Goal: Information Seeking & Learning: Learn about a topic

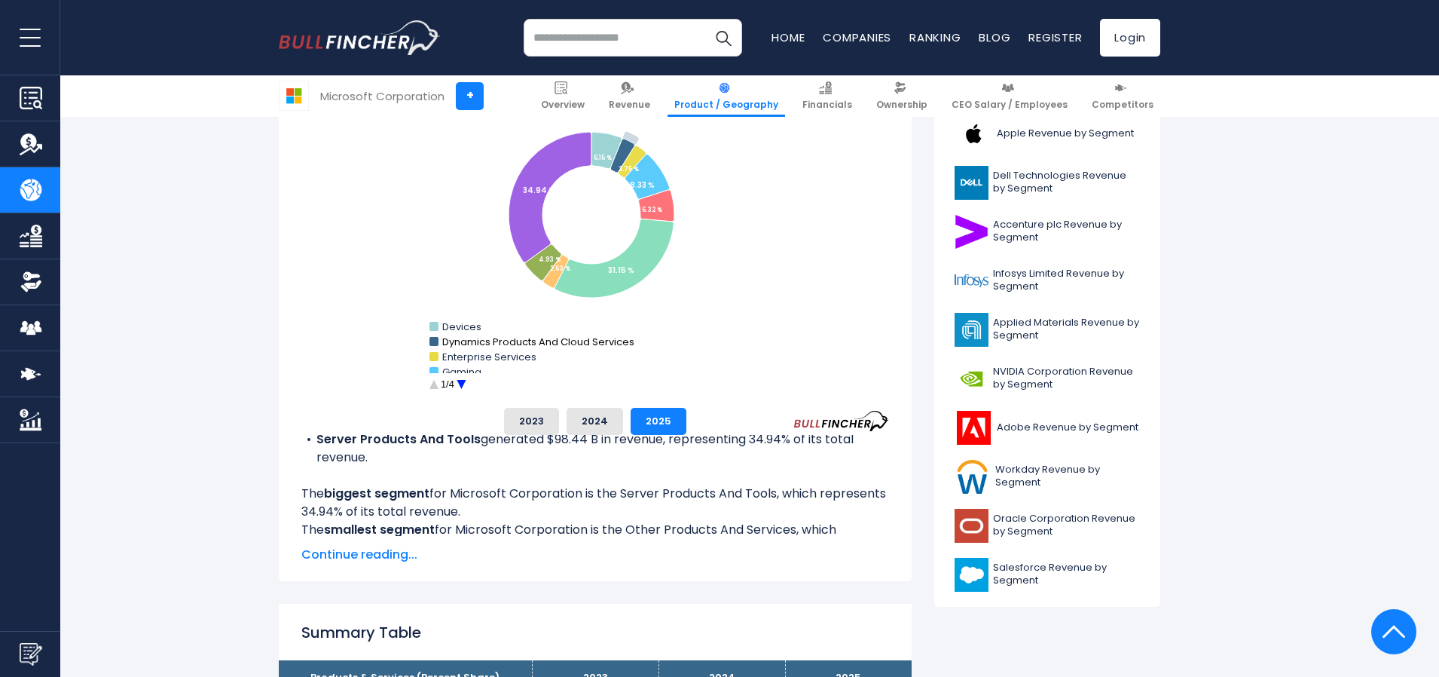
scroll to position [452, 0]
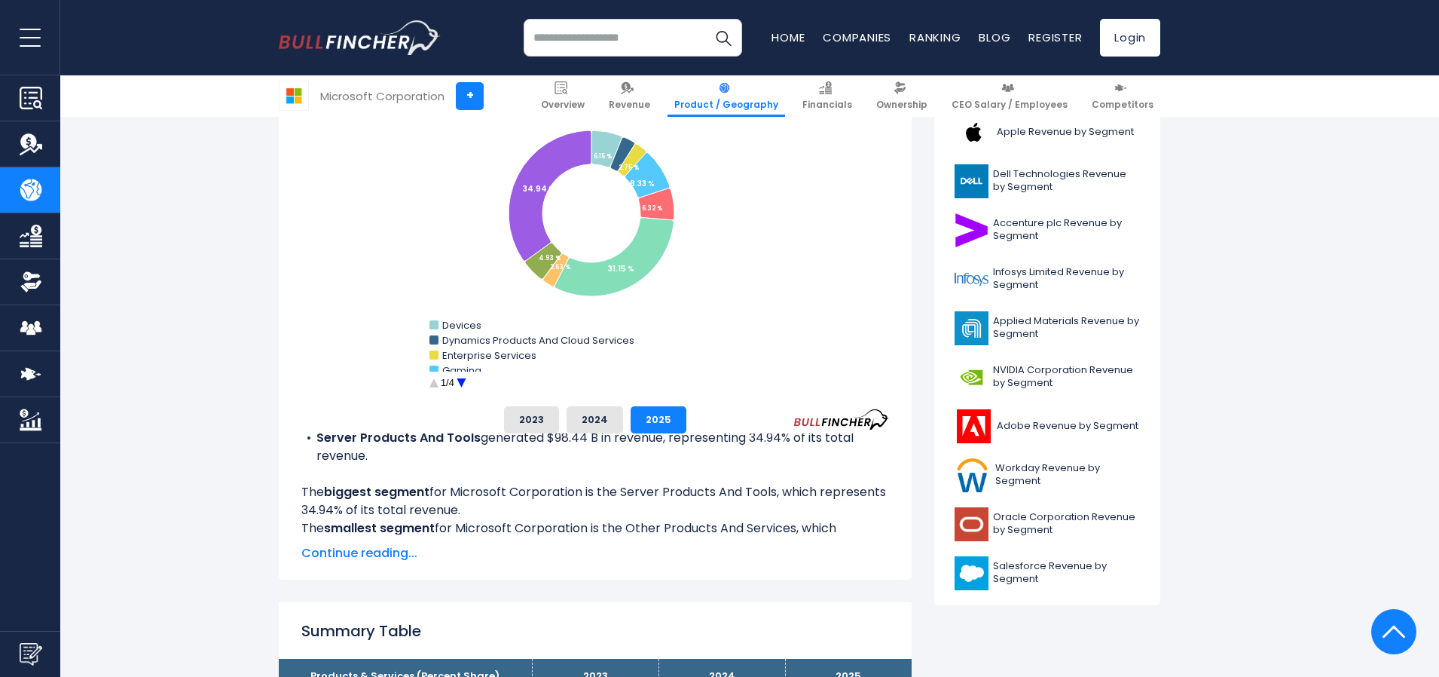
click at [459, 380] on circle "Microsoft Corporation's Revenue Share by Segment" at bounding box center [461, 382] width 23 height 23
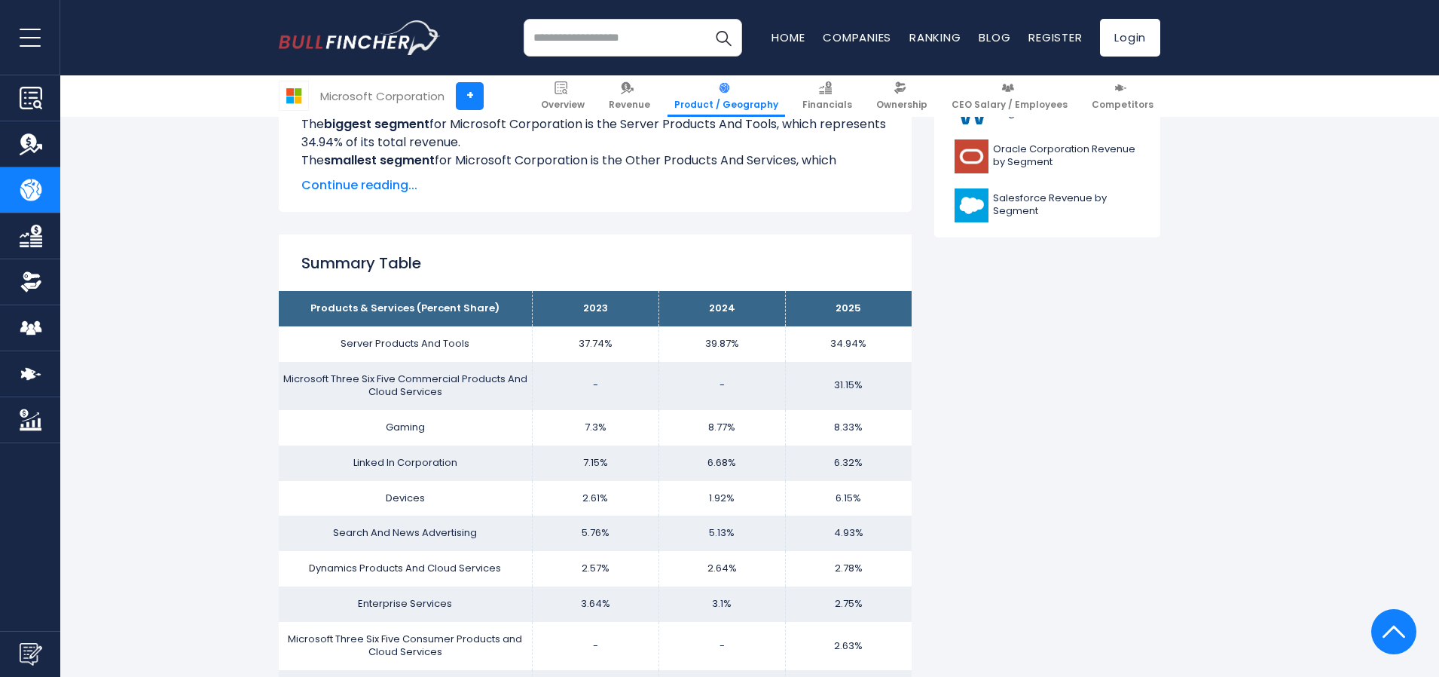
scroll to position [829, 0]
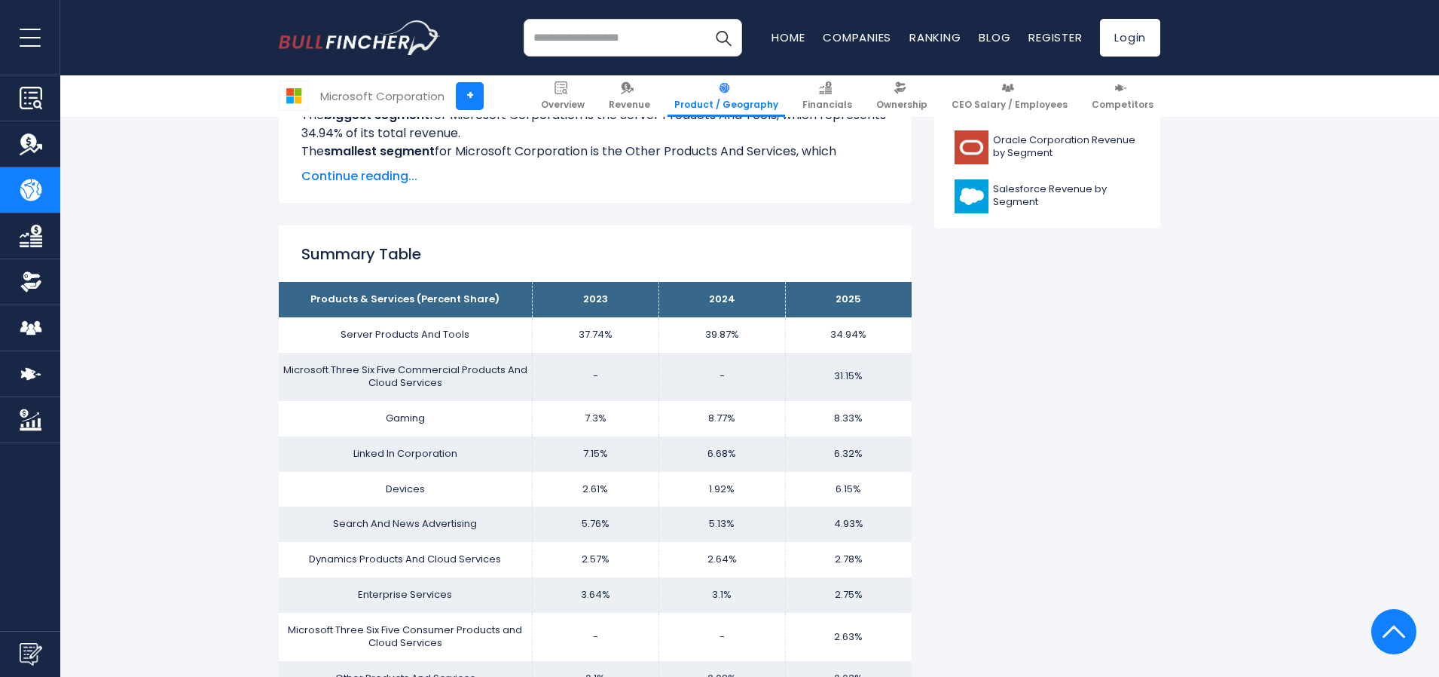
click at [445, 333] on td "Server Products And Tools" at bounding box center [405, 334] width 253 height 35
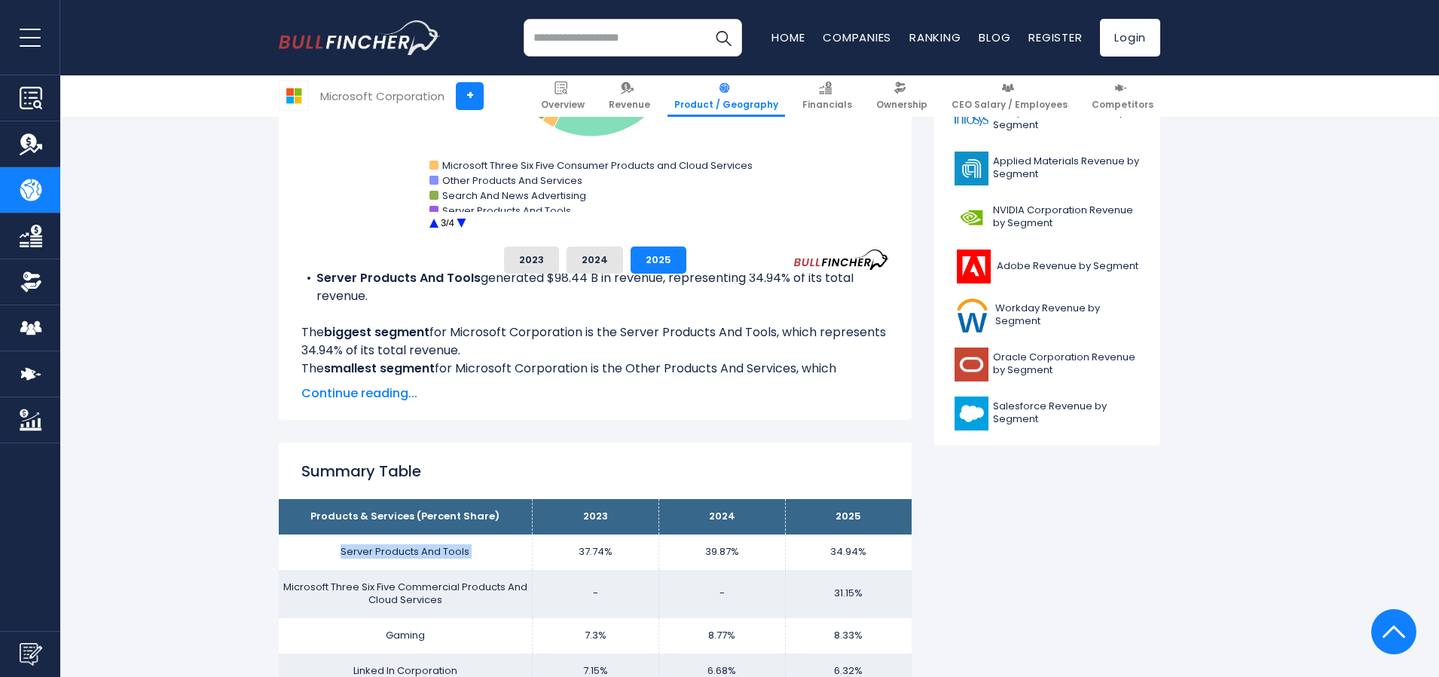
scroll to position [603, 0]
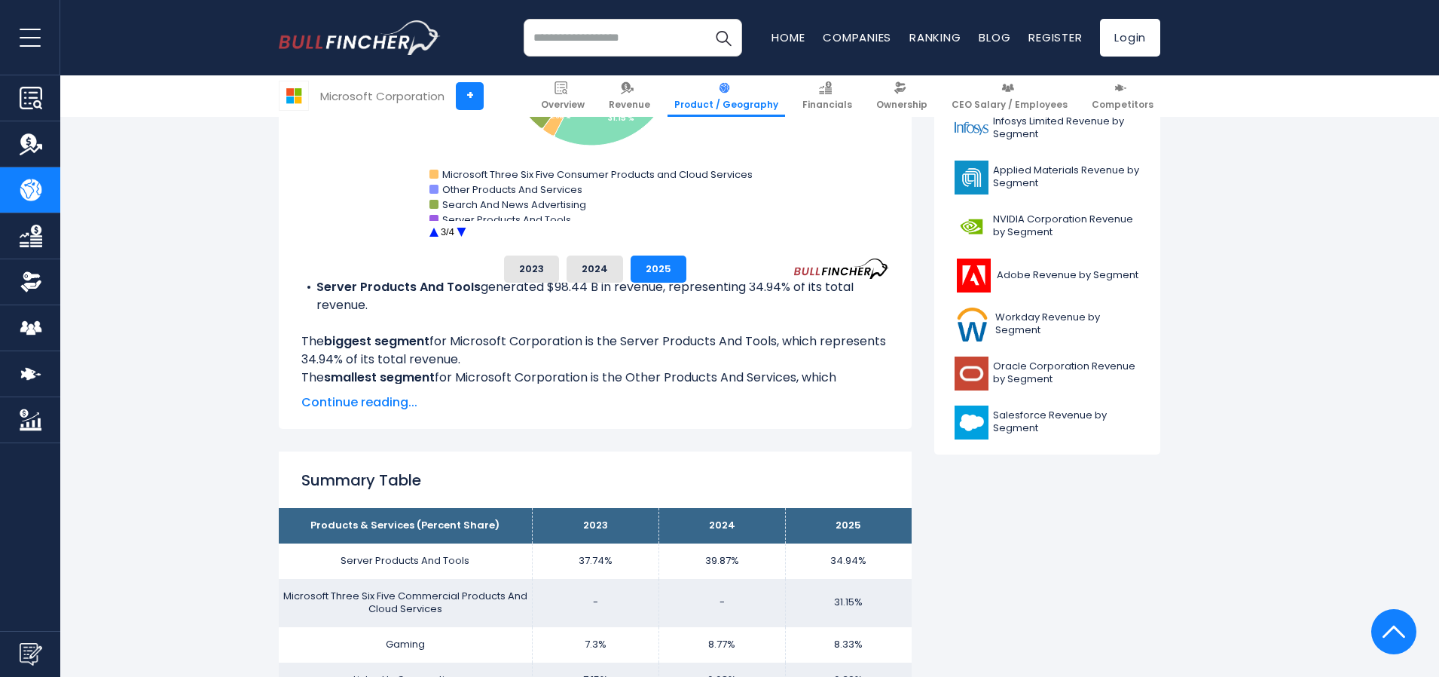
click at [397, 403] on span "Continue reading..." at bounding box center [595, 402] width 588 height 18
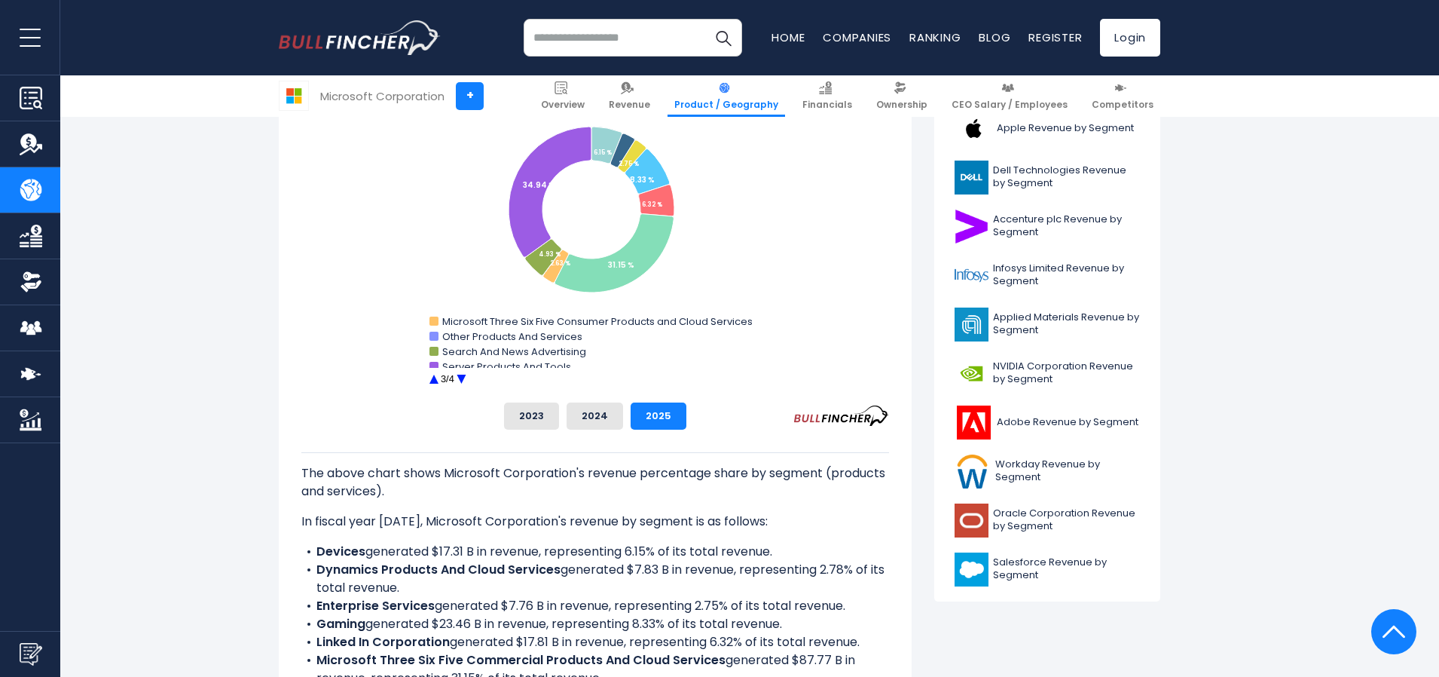
scroll to position [455, 0]
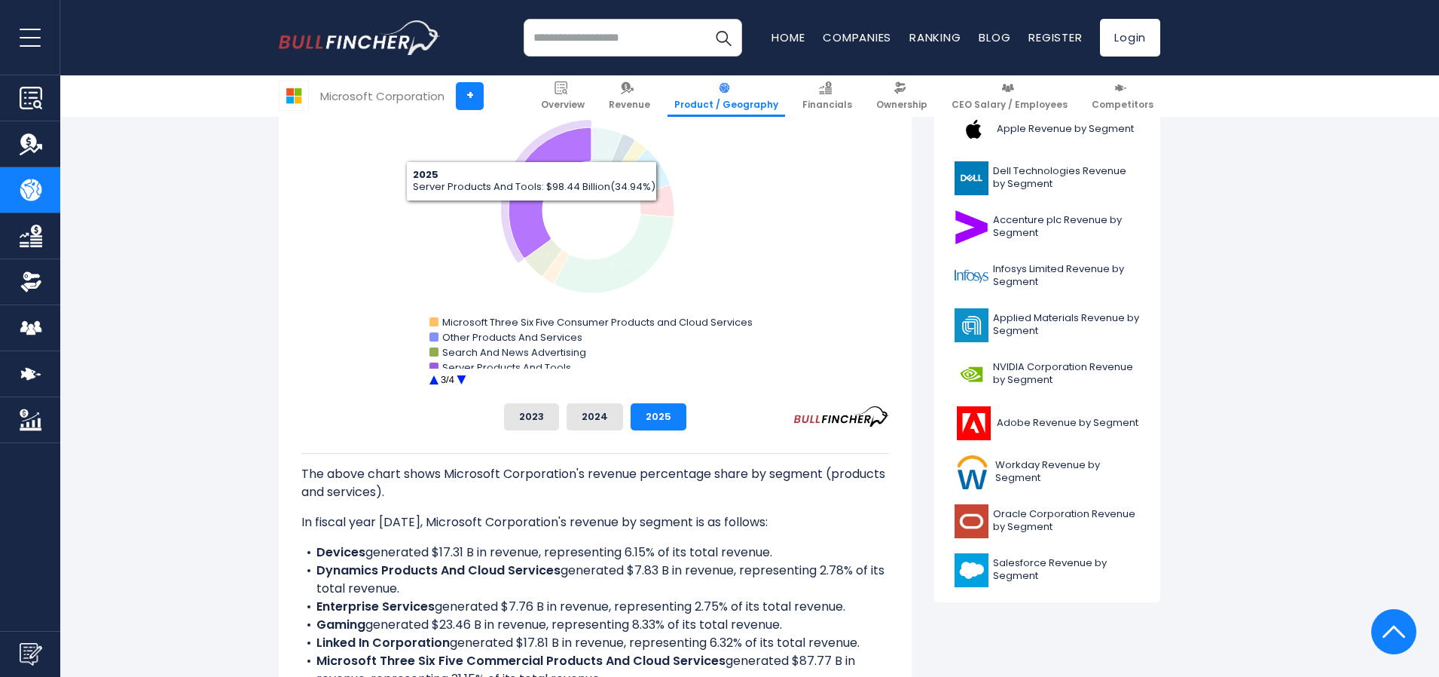
click at [532, 209] on icon "Microsoft Corporation's Revenue Share by Segment" at bounding box center [550, 192] width 83 height 130
click at [521, 209] on icon "Microsoft Corporation's Revenue Share by Segment" at bounding box center [543, 189] width 83 height 130
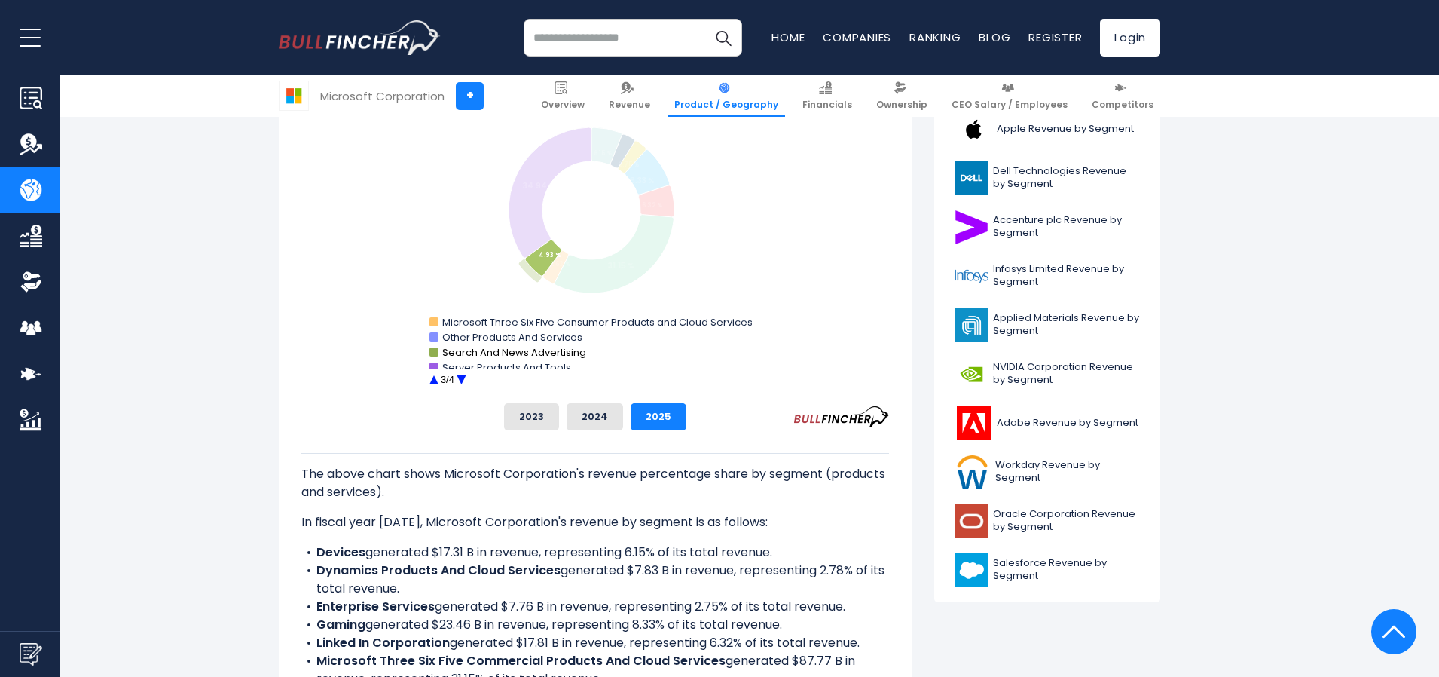
click at [503, 359] on text "Search And News Advertising" at bounding box center [514, 352] width 144 height 14
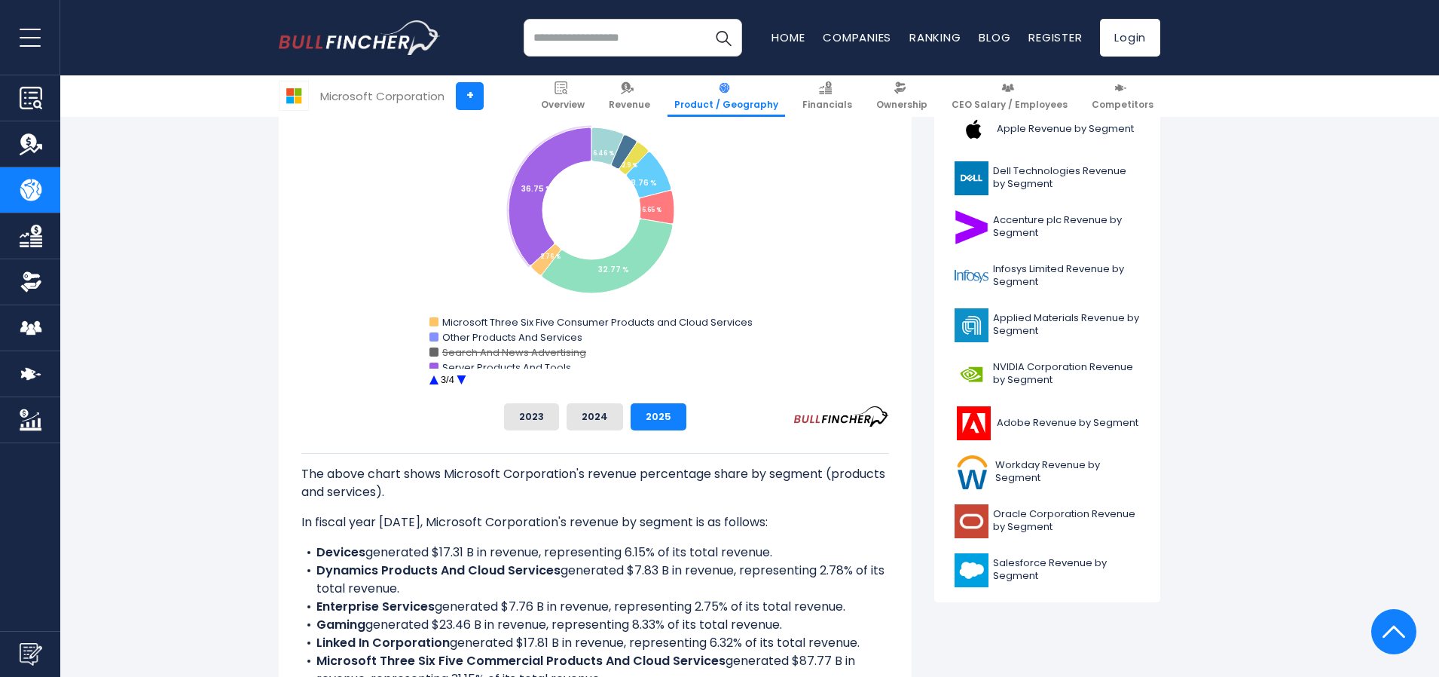
click at [459, 368] on circle "Microsoft Corporation's Revenue Share by Segment" at bounding box center [461, 379] width 23 height 23
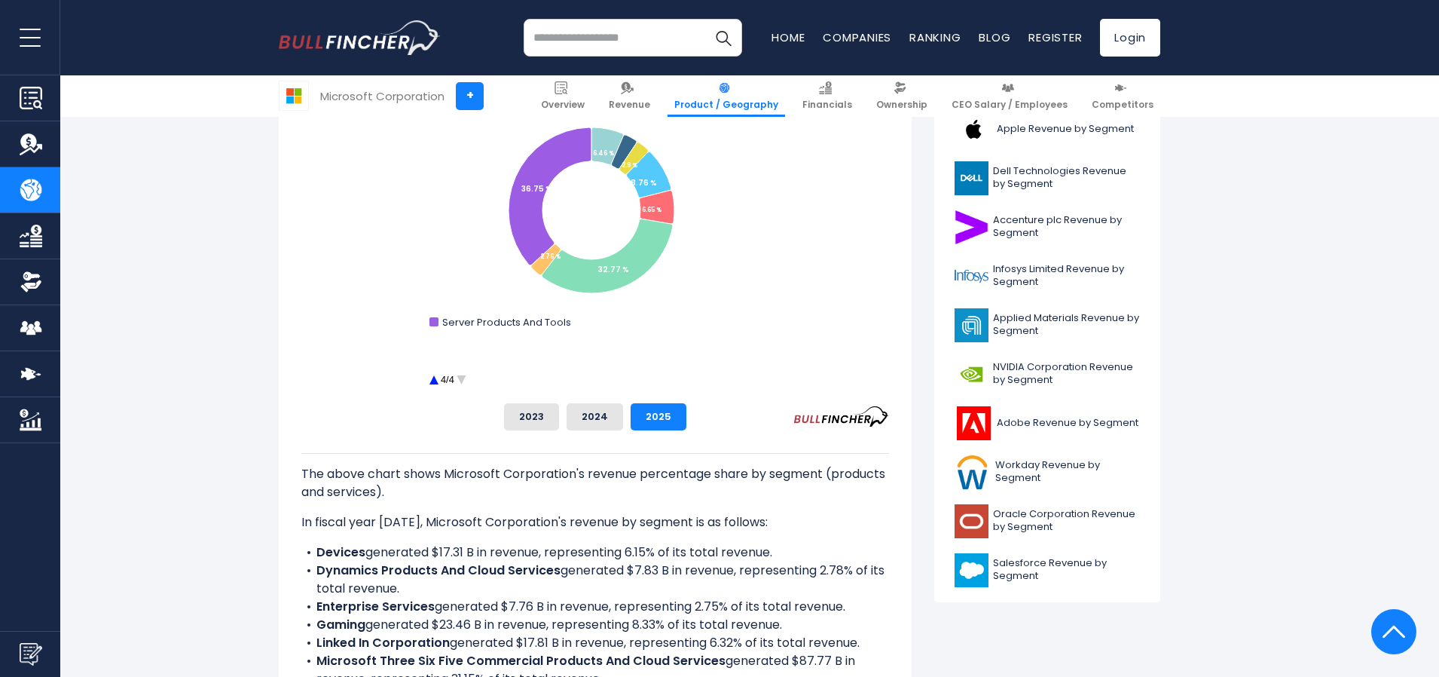
drag, startPoint x: 596, startPoint y: 334, endPoint x: 442, endPoint y: 286, distance: 161.1
click at [431, 326] on icon "Created with Highcharts 12.1.2 Chart context menu Microsoft Corporation's Reven…" at bounding box center [595, 240] width 588 height 301
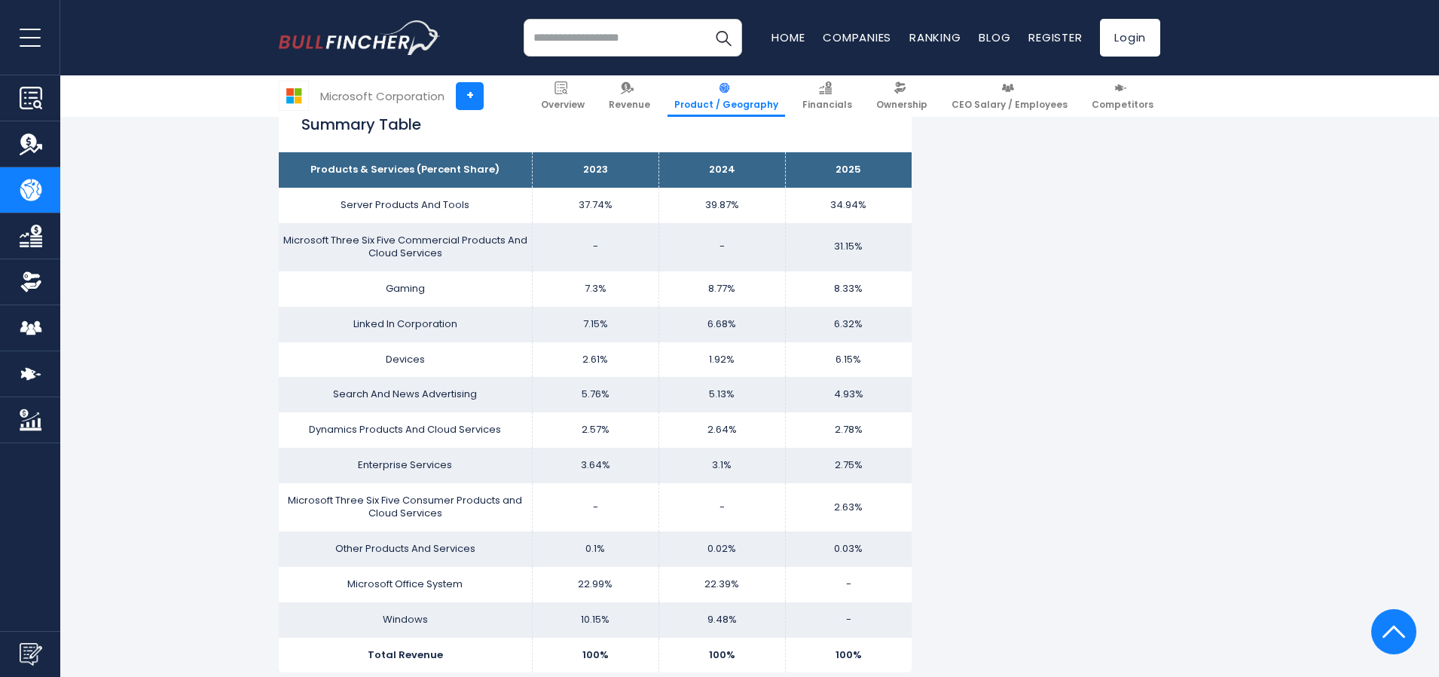
scroll to position [1359, 0]
